Goal: Transaction & Acquisition: Purchase product/service

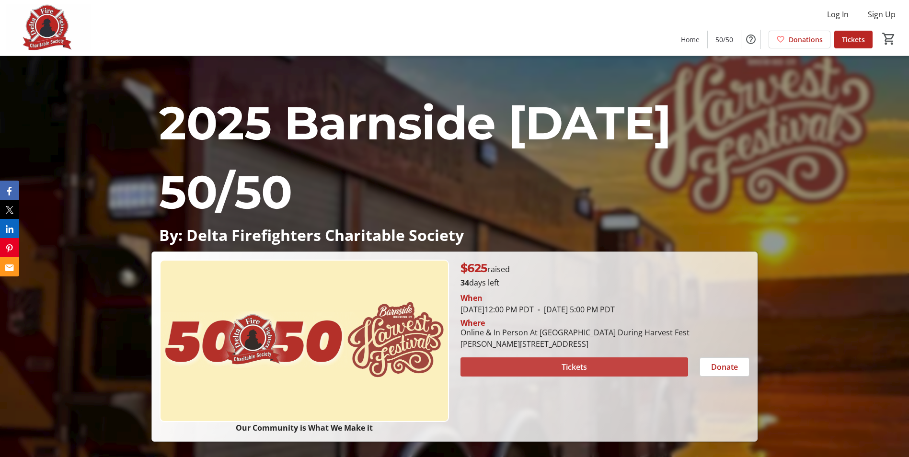
click at [547, 364] on span at bounding box center [575, 367] width 228 height 23
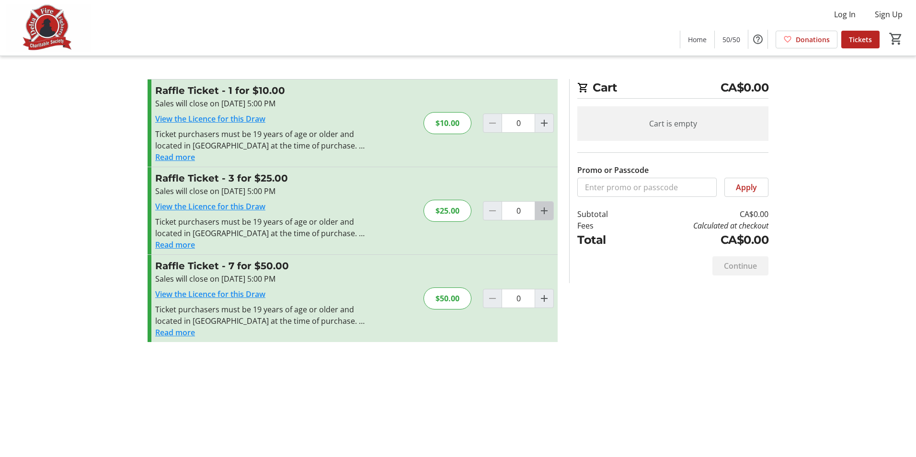
click at [544, 212] on mat-icon "Increment by one" at bounding box center [545, 211] width 12 height 12
type input "1"
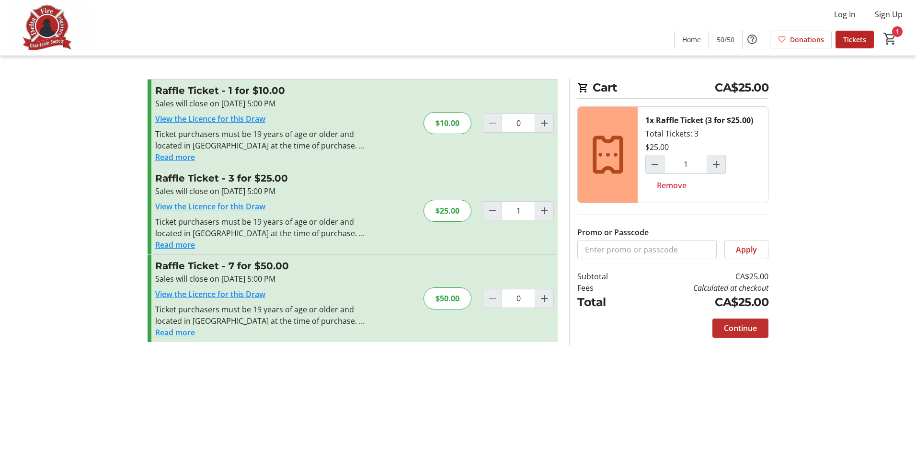
click at [738, 324] on span "Continue" at bounding box center [740, 329] width 33 height 12
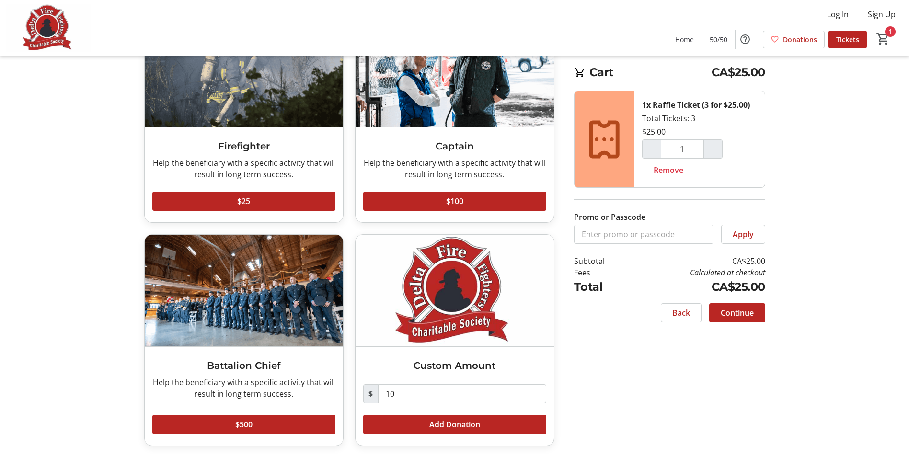
scroll to position [93, 0]
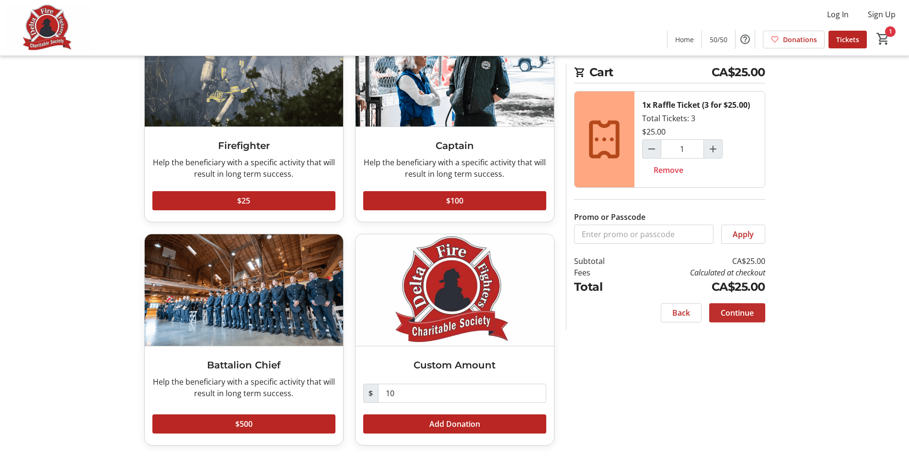
click at [751, 308] on span "Continue" at bounding box center [737, 313] width 33 height 12
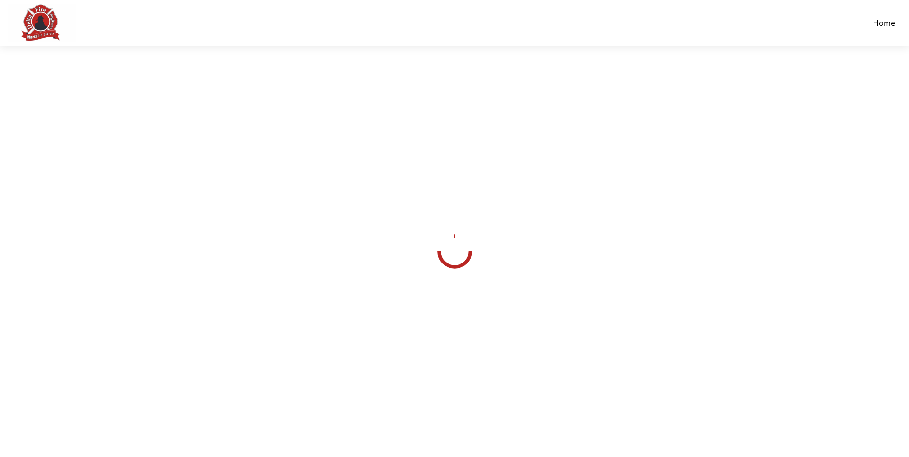
select select "CA"
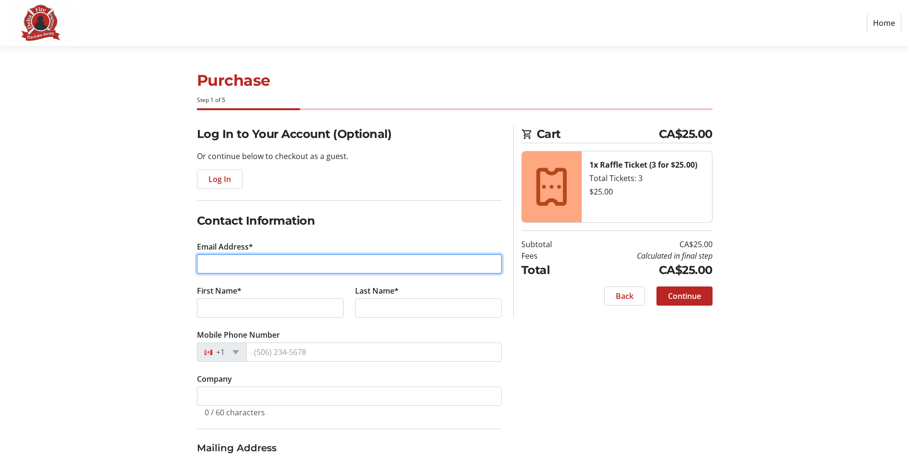
click at [224, 262] on input "Email Address*" at bounding box center [349, 264] width 305 height 19
type input "[PERSON_NAME][EMAIL_ADDRESS][PERSON_NAME][DOMAIN_NAME]"
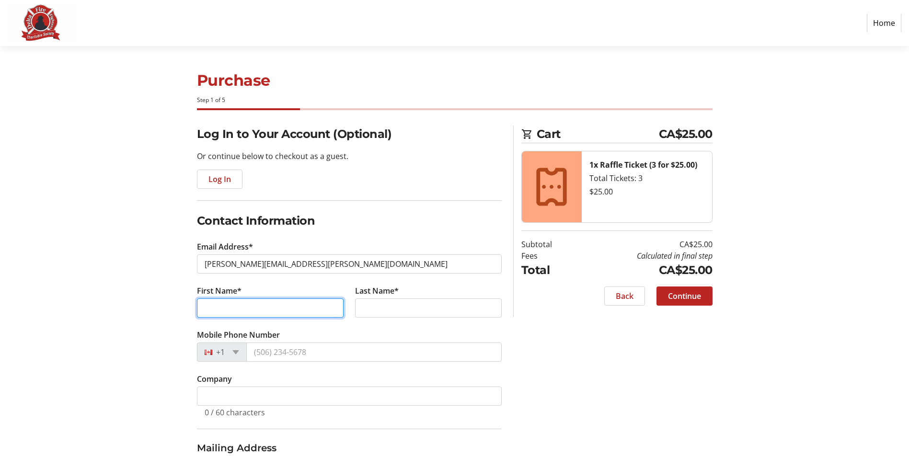
type input "[PERSON_NAME]"
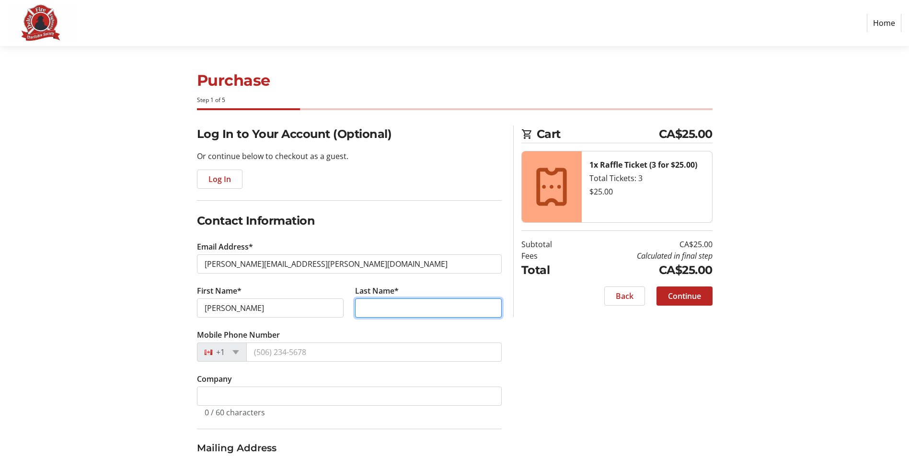
type input "[PERSON_NAME]"
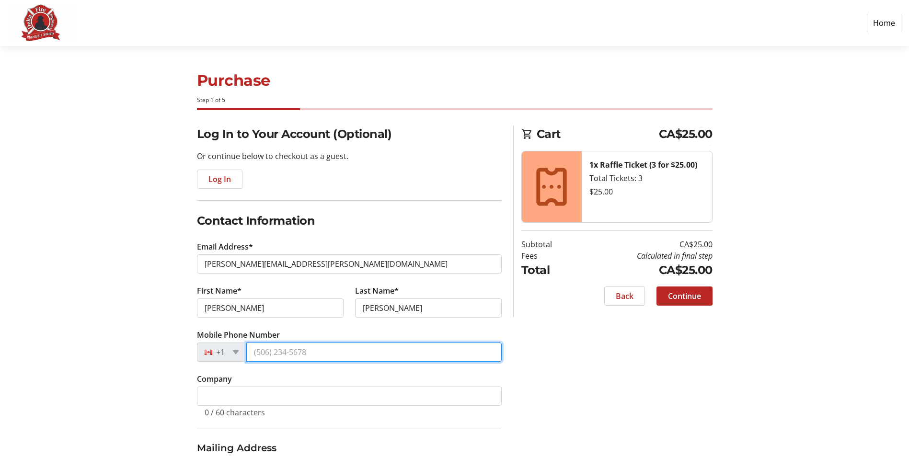
type input "[PHONE_NUMBER]"
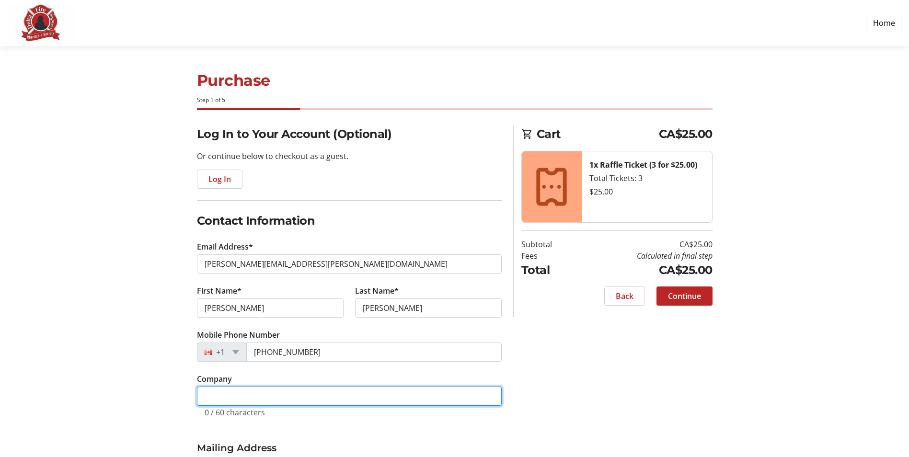
type input "Siemens-Healthineers"
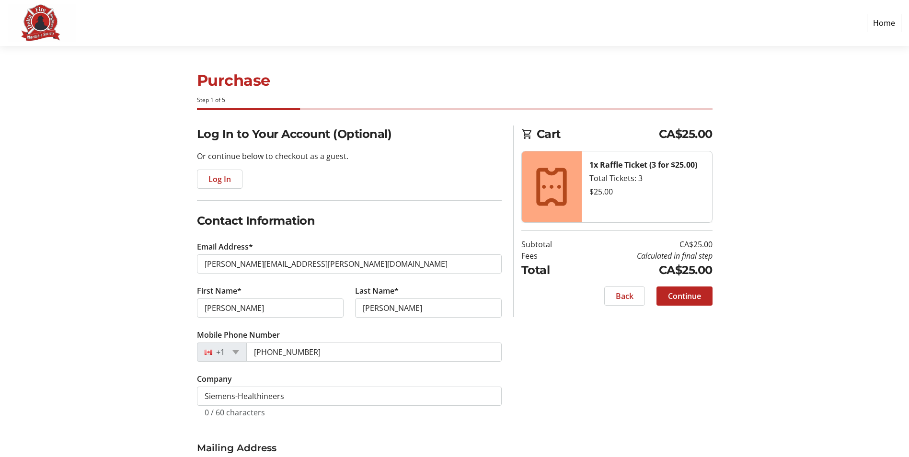
type input "[STREET_ADDRESS]"
type input "Delta"
select select "BC"
type input "V4C8E2"
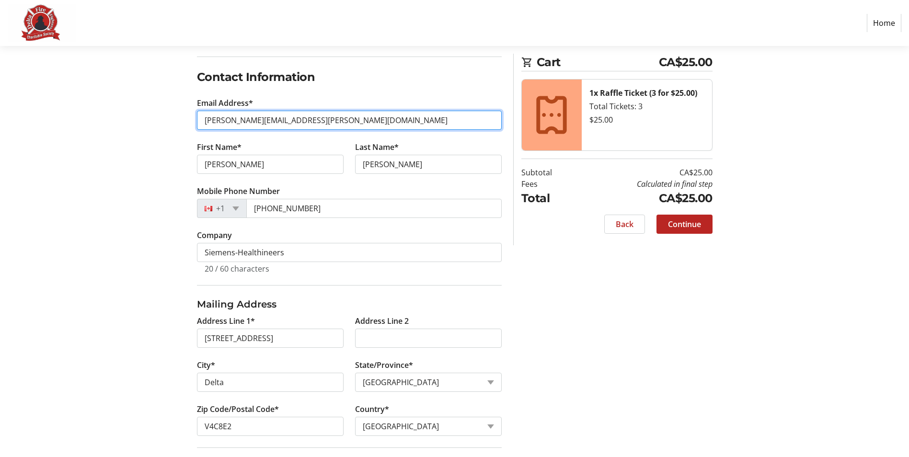
scroll to position [275, 0]
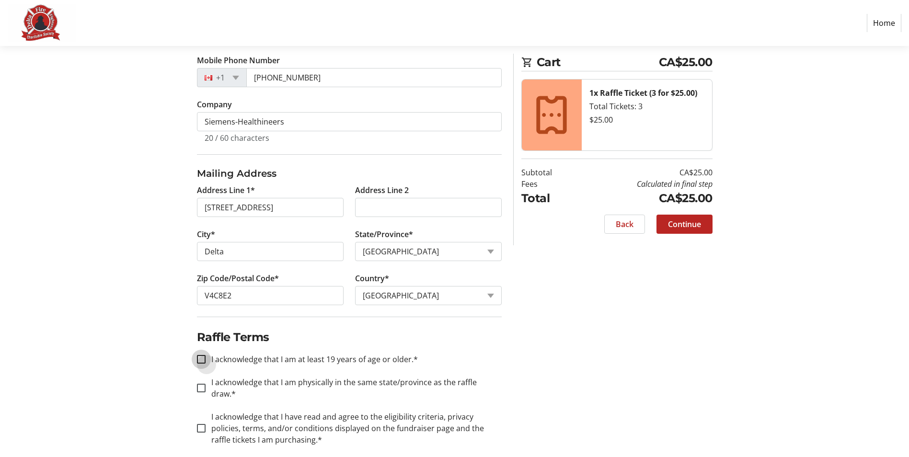
click at [201, 360] on input "I acknowledge that I am at least 19 years of age or older.*" at bounding box center [201, 359] width 9 height 9
checkbox input "true"
click at [202, 384] on input "I acknowledge that I am physically in the same state/province as the raffle dra…" at bounding box center [201, 388] width 9 height 9
checkbox input "true"
click at [202, 424] on input "I acknowledge that I have read and agree to the eligibility criteria, privacy p…" at bounding box center [201, 428] width 9 height 9
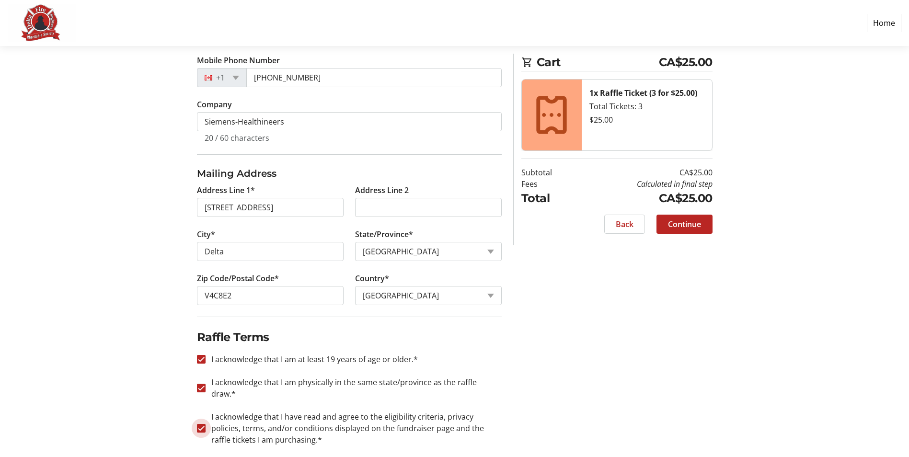
checkbox input "true"
click at [685, 224] on span "Continue" at bounding box center [684, 225] width 33 height 12
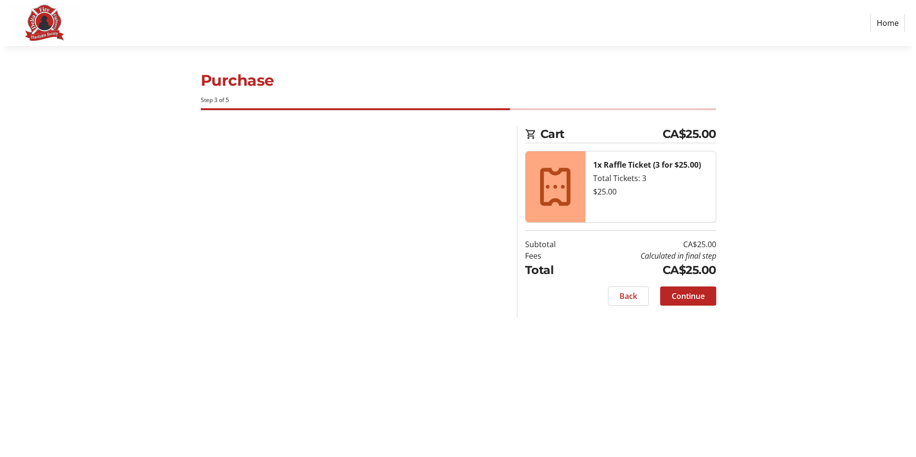
scroll to position [0, 0]
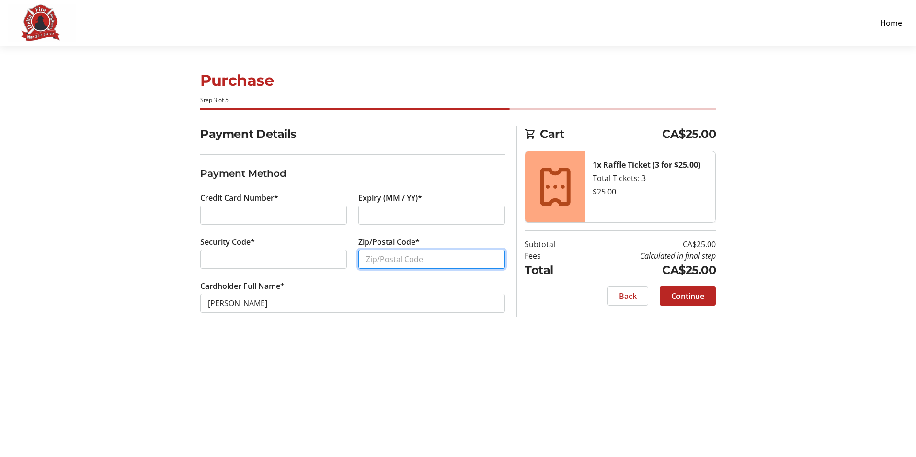
click at [378, 258] on input "Zip/Postal Code*" at bounding box center [432, 259] width 147 height 19
type input "V4C8E2"
click at [703, 297] on span "Continue" at bounding box center [688, 296] width 33 height 12
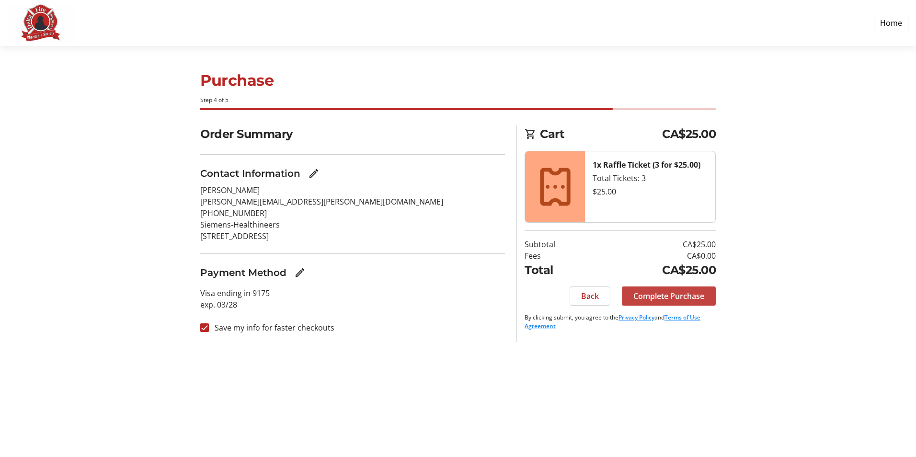
click at [683, 296] on span "Complete Purchase" at bounding box center [669, 296] width 71 height 12
